Goal: Task Accomplishment & Management: Use online tool/utility

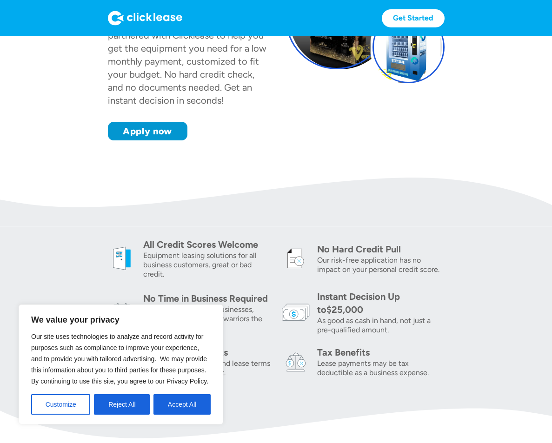
scroll to position [233, 0]
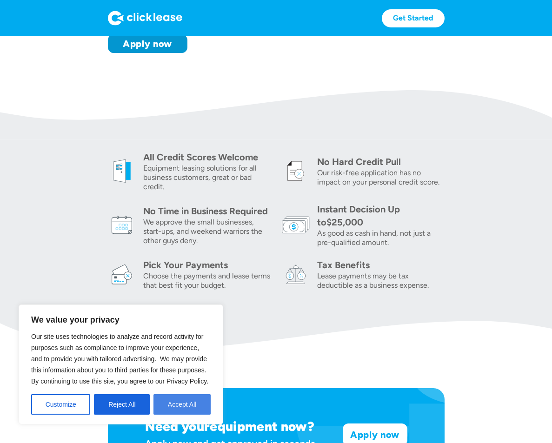
click at [174, 410] on button "Accept All" at bounding box center [182, 404] width 57 height 20
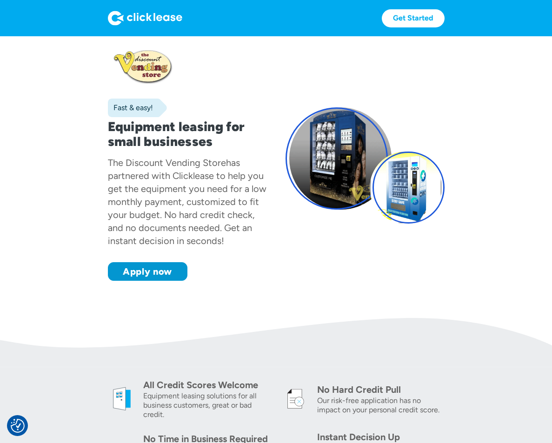
scroll to position [0, 0]
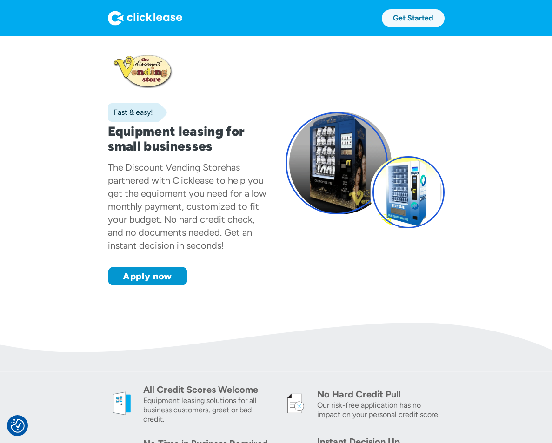
click at [420, 19] on link "Get Started" at bounding box center [413, 18] width 63 height 18
